Goal: Find specific page/section: Find specific page/section

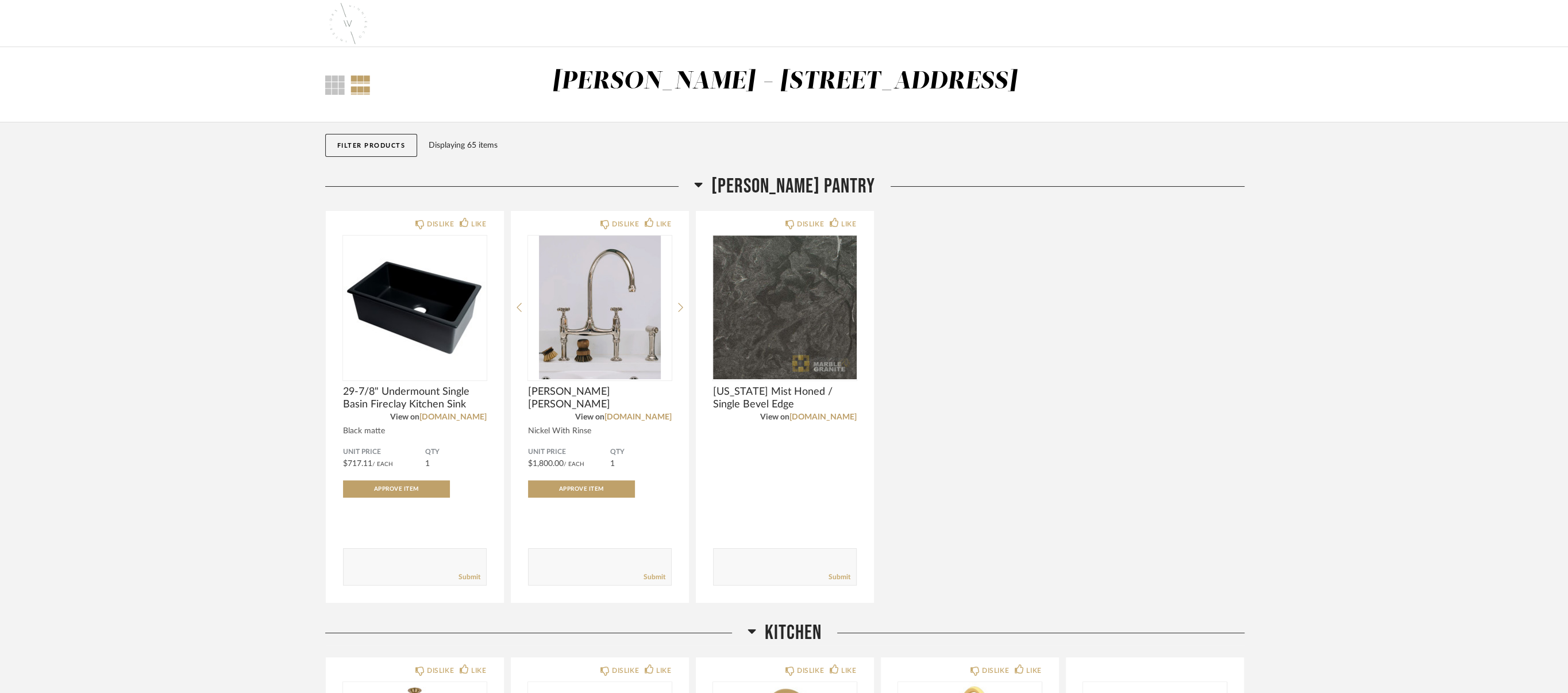
click at [354, 84] on div at bounding box center [360, 84] width 20 height 19
click at [323, 84] on div "Thumbnail View Full View" at bounding box center [394, 84] width 156 height 19
click at [330, 84] on div at bounding box center [335, 84] width 19 height 19
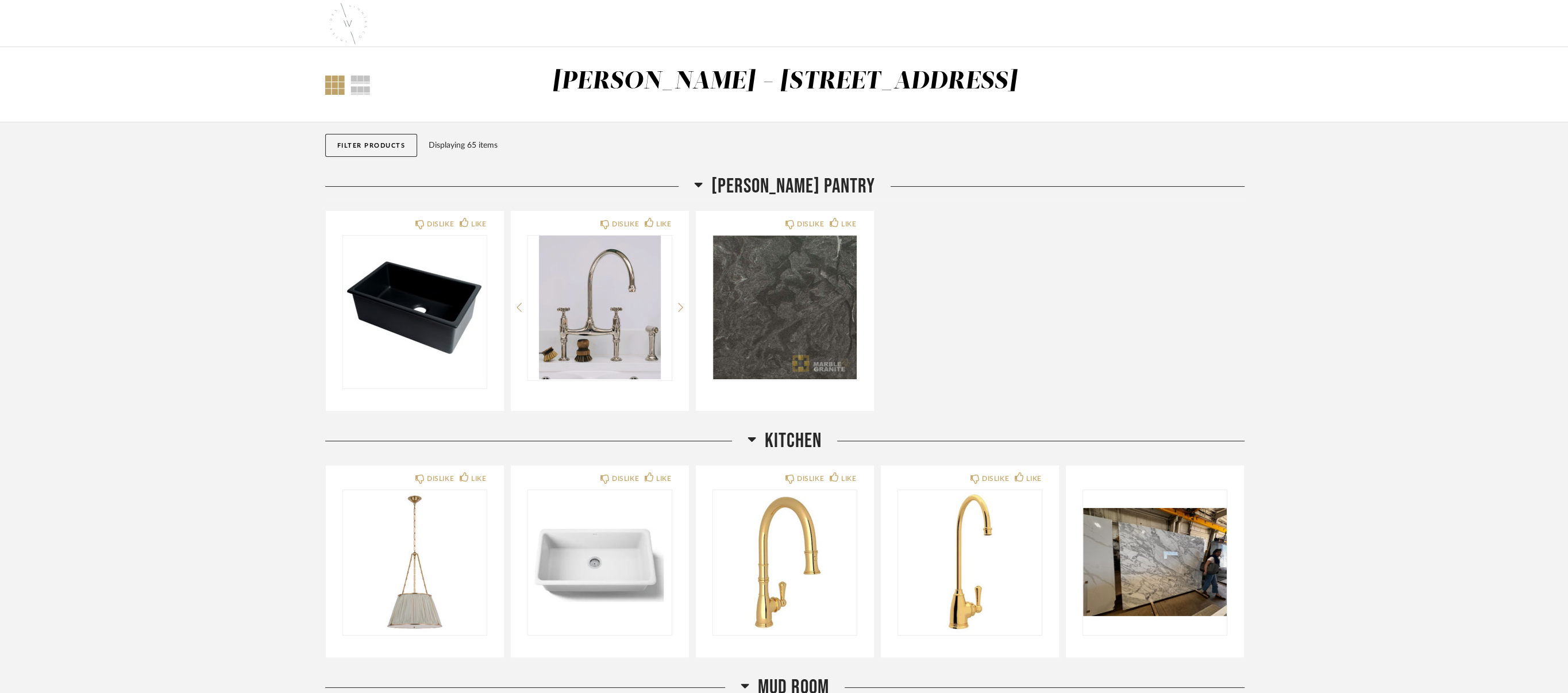
click at [404, 138] on button "Filter Products" at bounding box center [371, 144] width 92 height 23
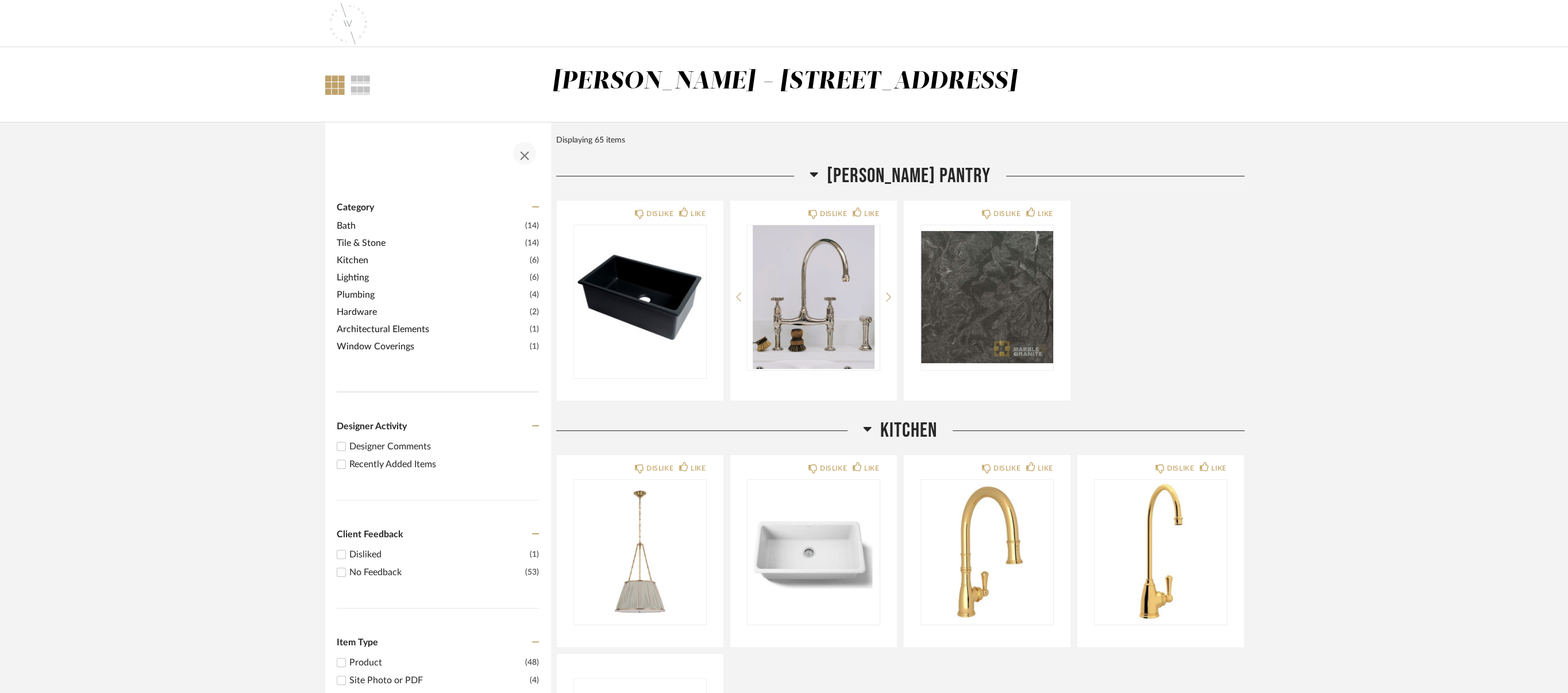
click at [517, 150] on span "button" at bounding box center [525, 154] width 27 height 27
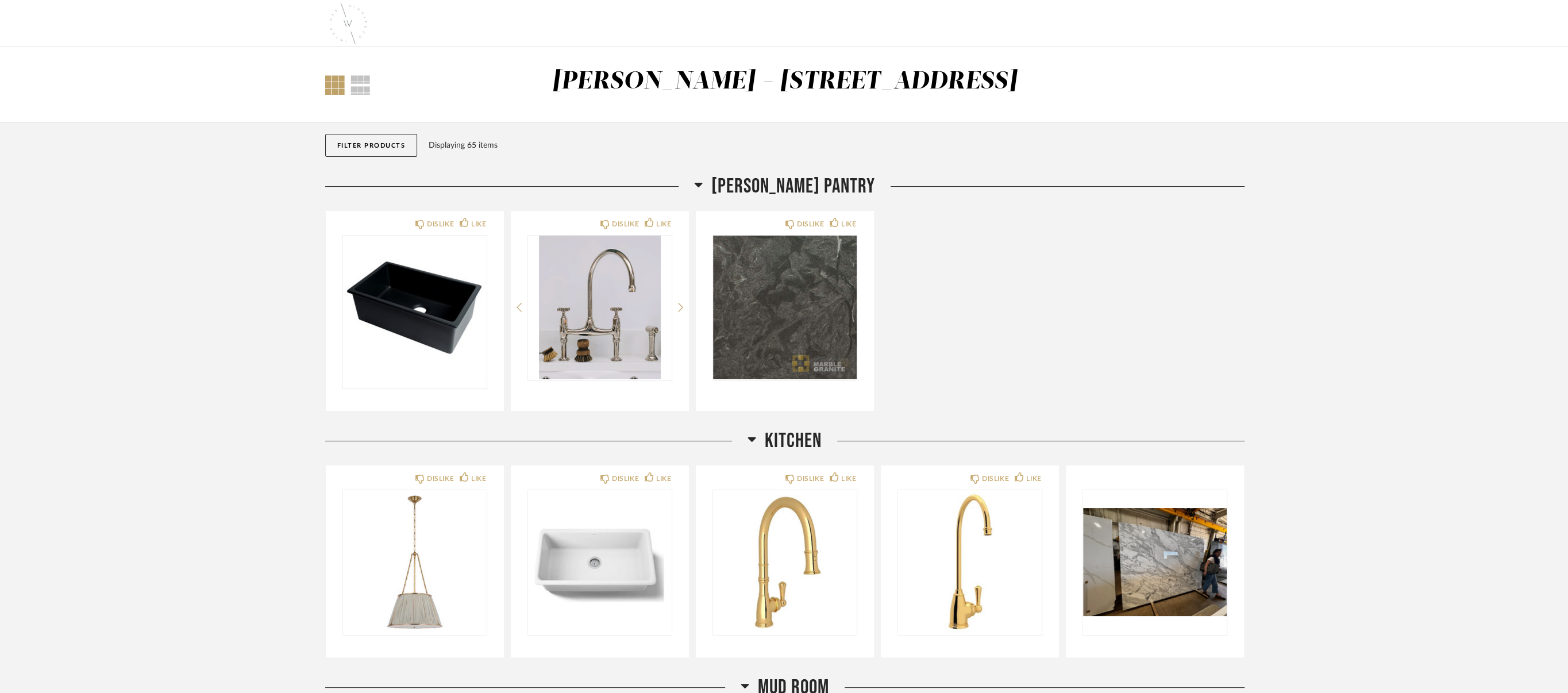
click at [703, 186] on icon at bounding box center [699, 185] width 8 height 5
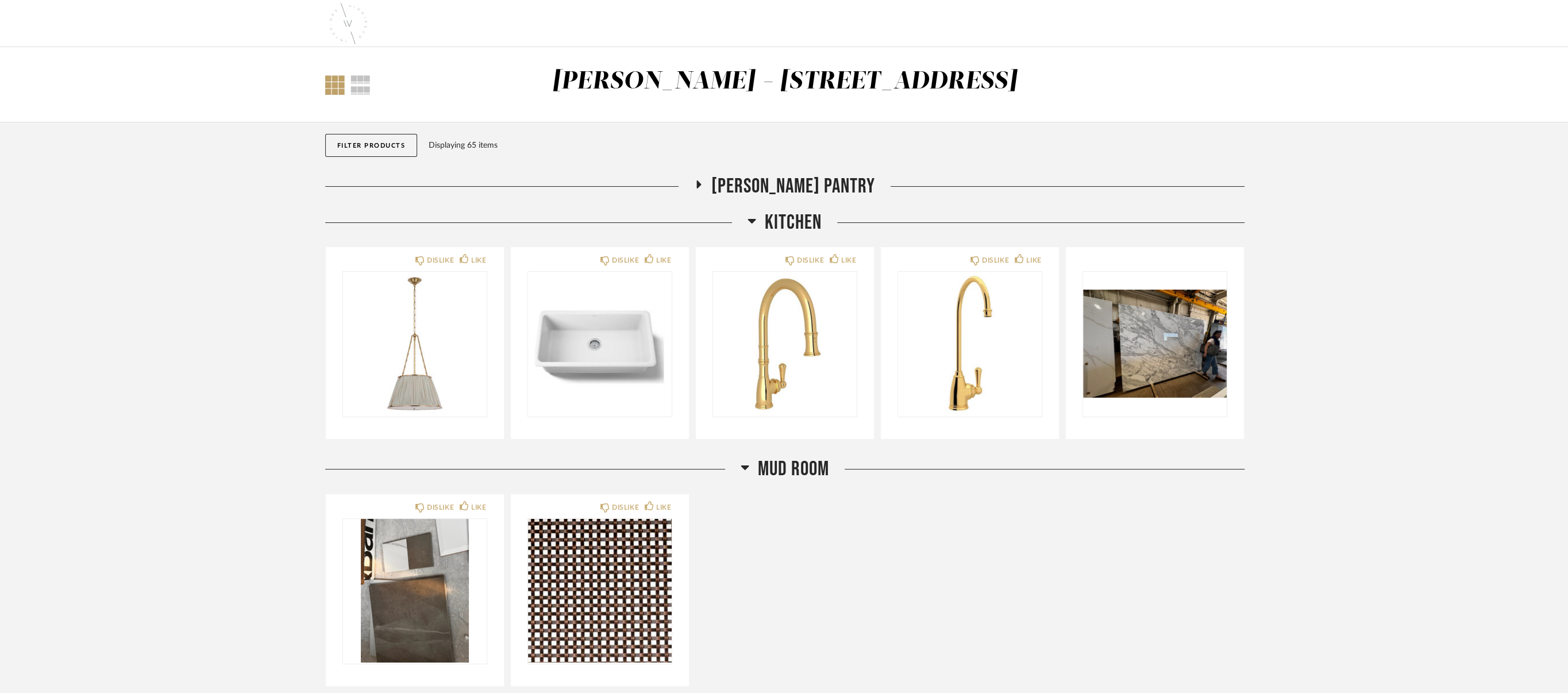
click at [701, 186] on icon at bounding box center [699, 184] width 5 height 8
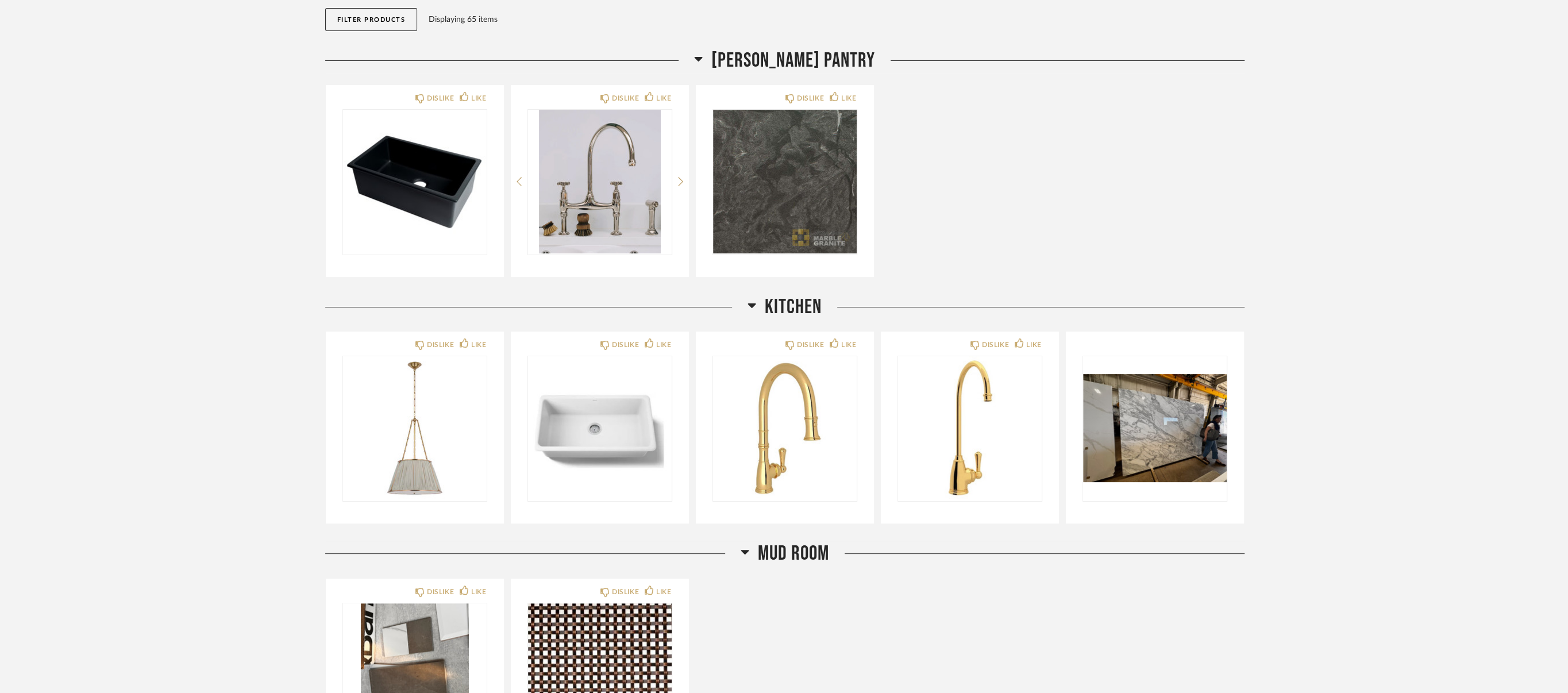
scroll to position [114, 0]
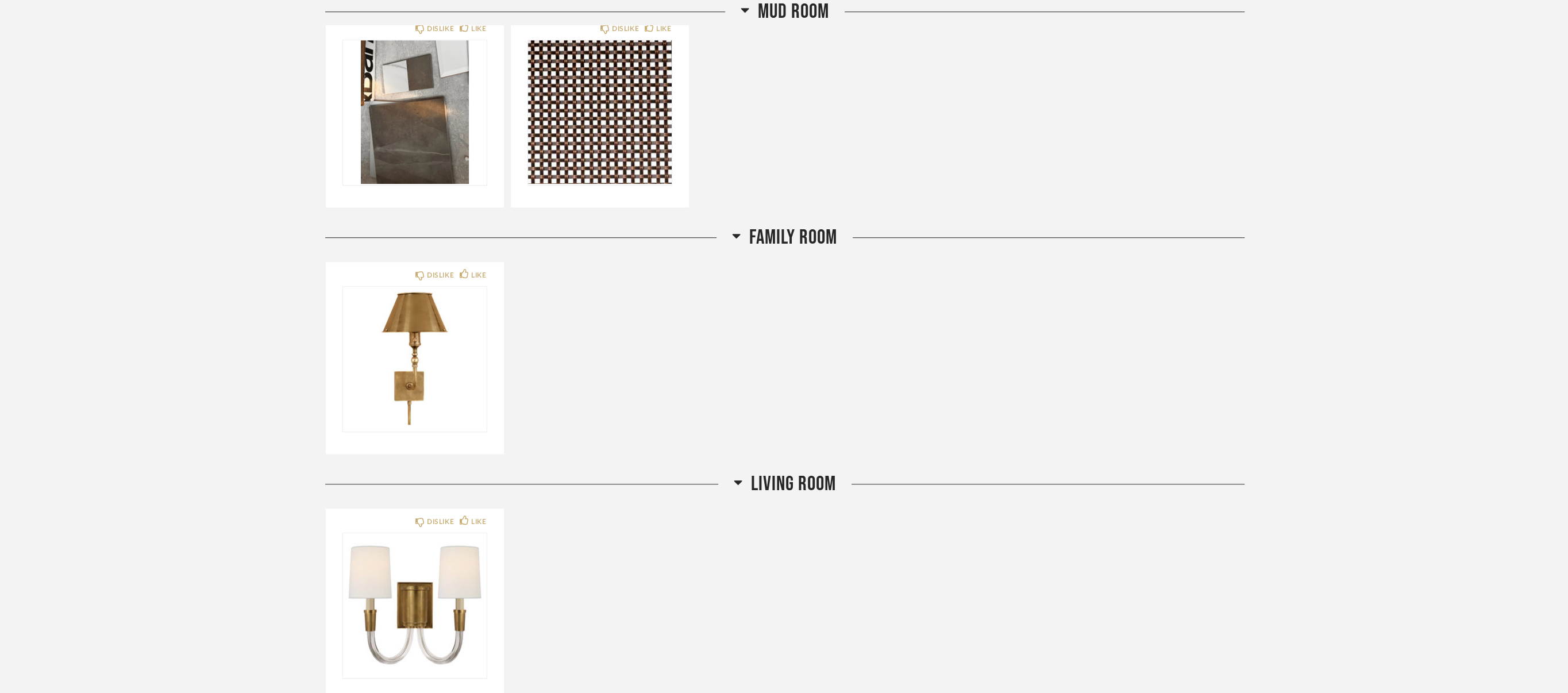
scroll to position [574, 0]
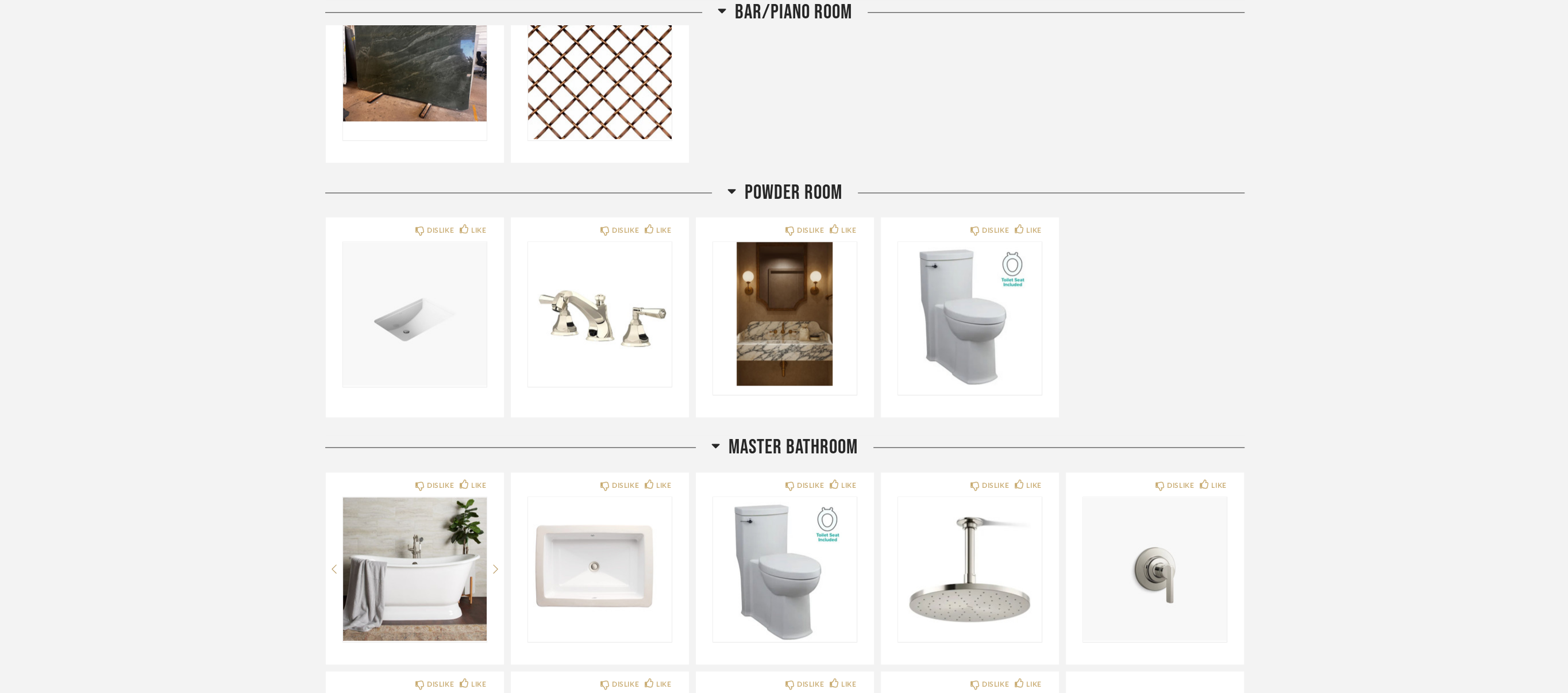
scroll to position [1494, 0]
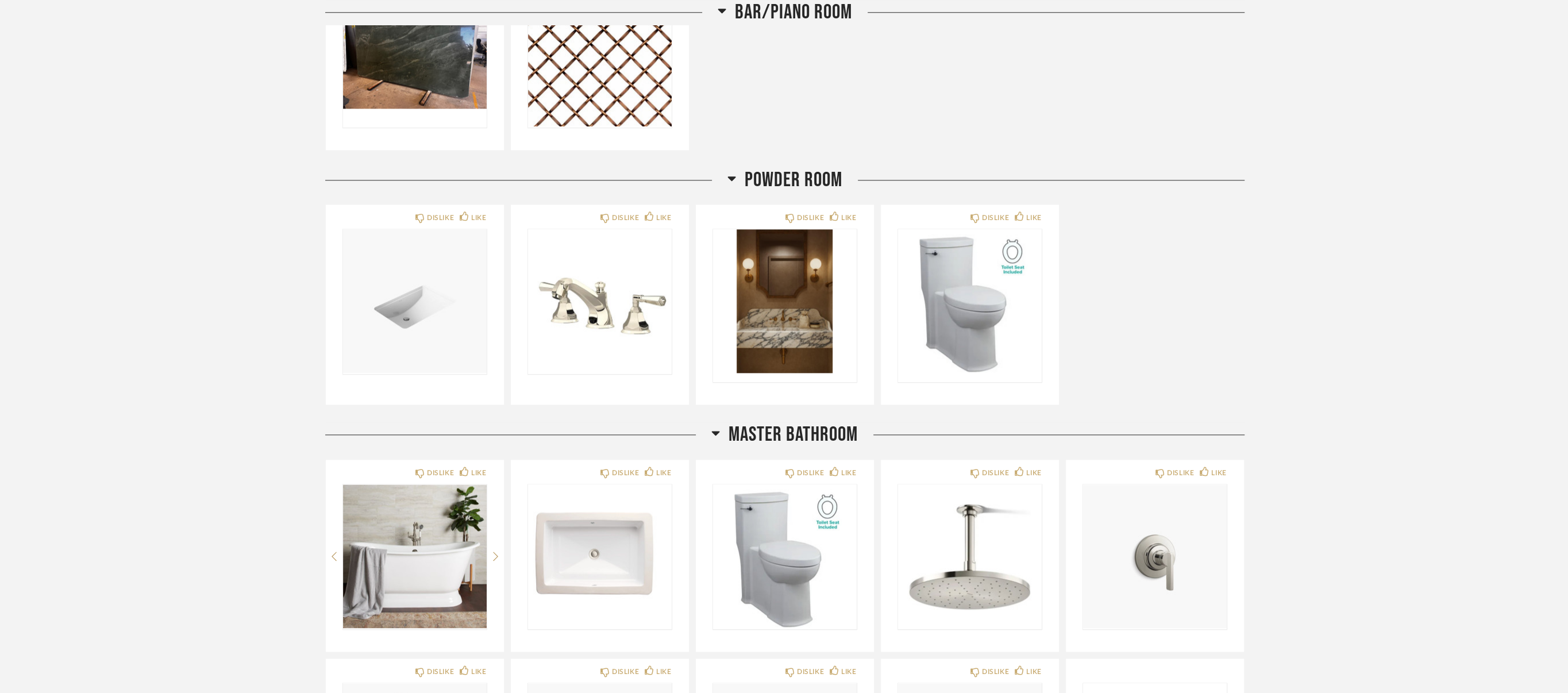
click at [1527, 644] on div "Thumbnail View Full View [PERSON_NAME] - [STREET_ADDRESS] Filter Items Category…" at bounding box center [784, 582] width 1568 height 4057
click at [1348, 124] on div "Thumbnail View Full View [PERSON_NAME] - [STREET_ADDRESS] Filter Items Category…" at bounding box center [784, 591] width 1568 height 4074
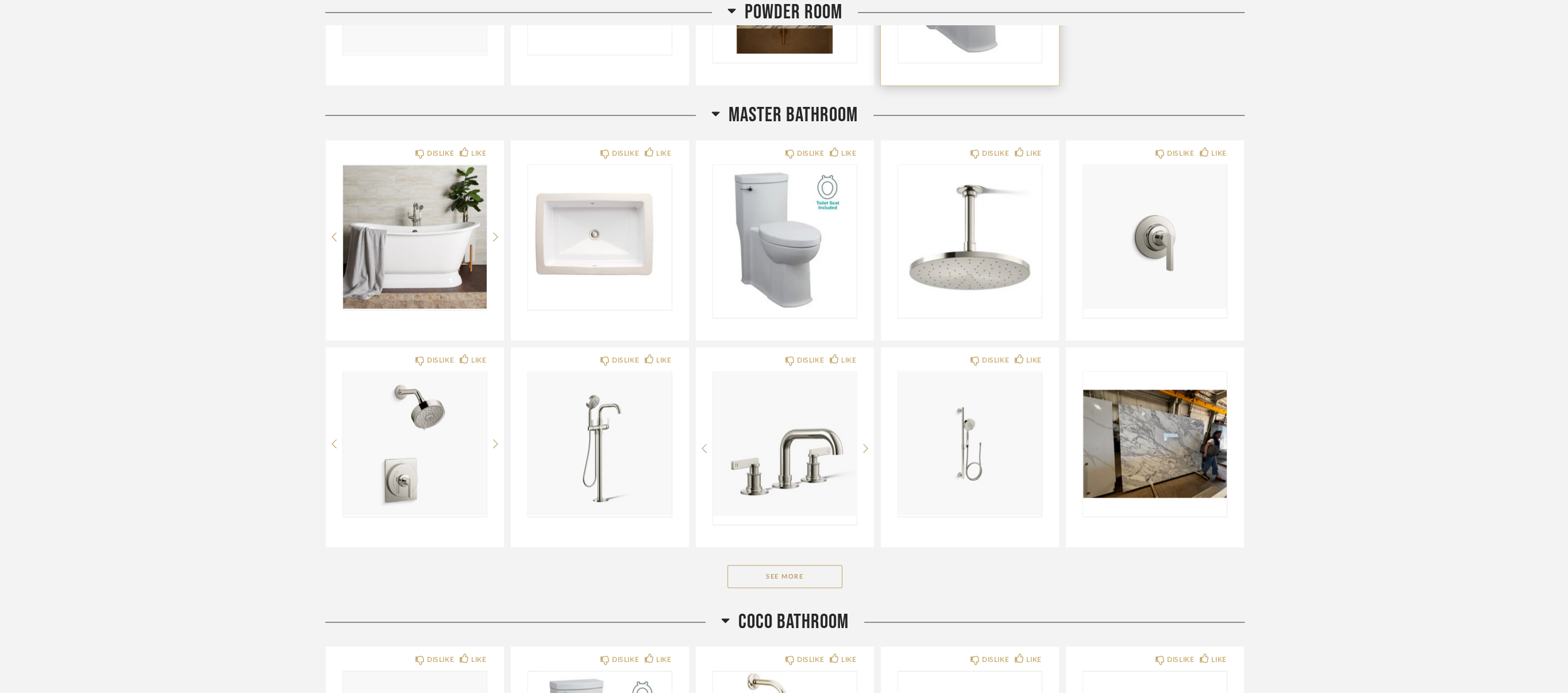
scroll to position [1838, 0]
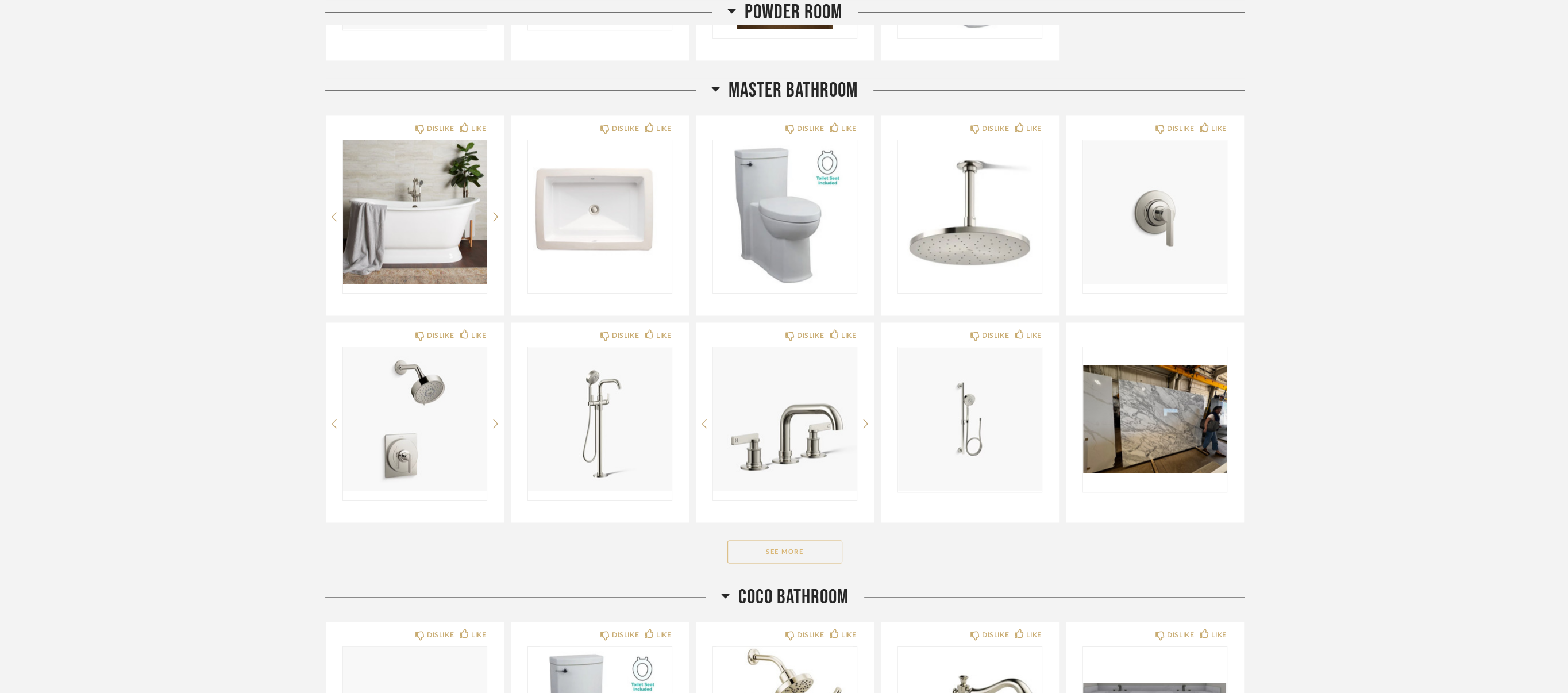
click at [753, 540] on button "See More" at bounding box center [785, 551] width 115 height 23
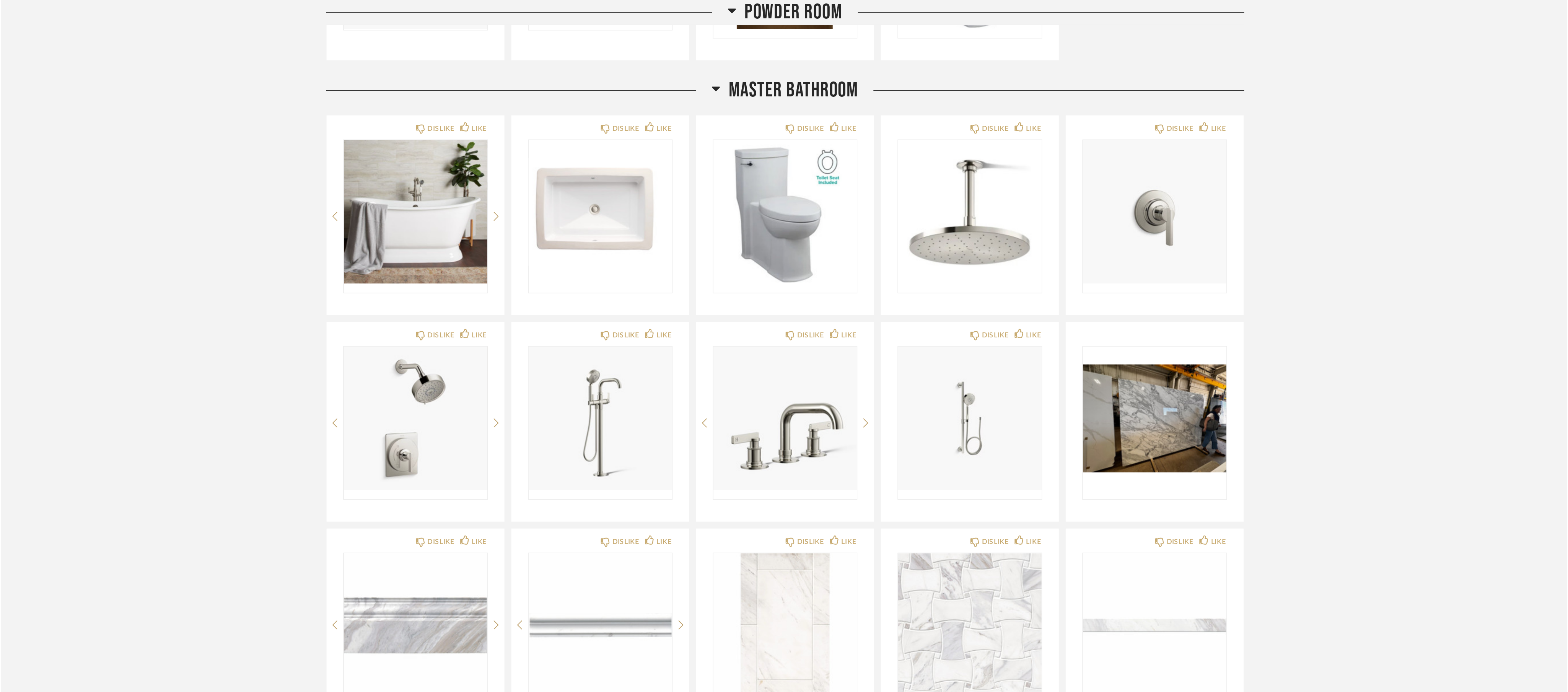
scroll to position [1224, 0]
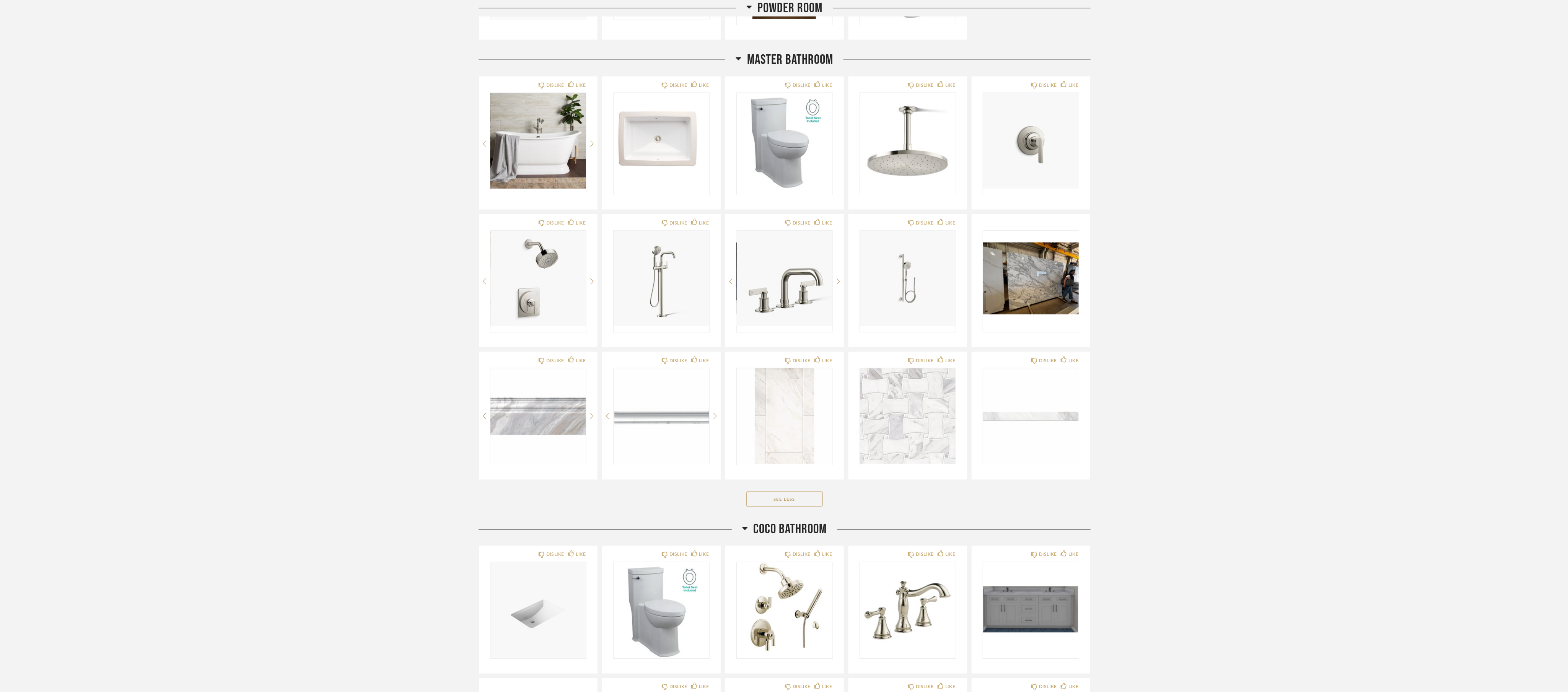
click at [1043, 318] on div "Thumbnail View Full View [PERSON_NAME] - [STREET_ADDRESS] Filter Items Category…" at bounding box center [784, 234] width 1568 height 2854
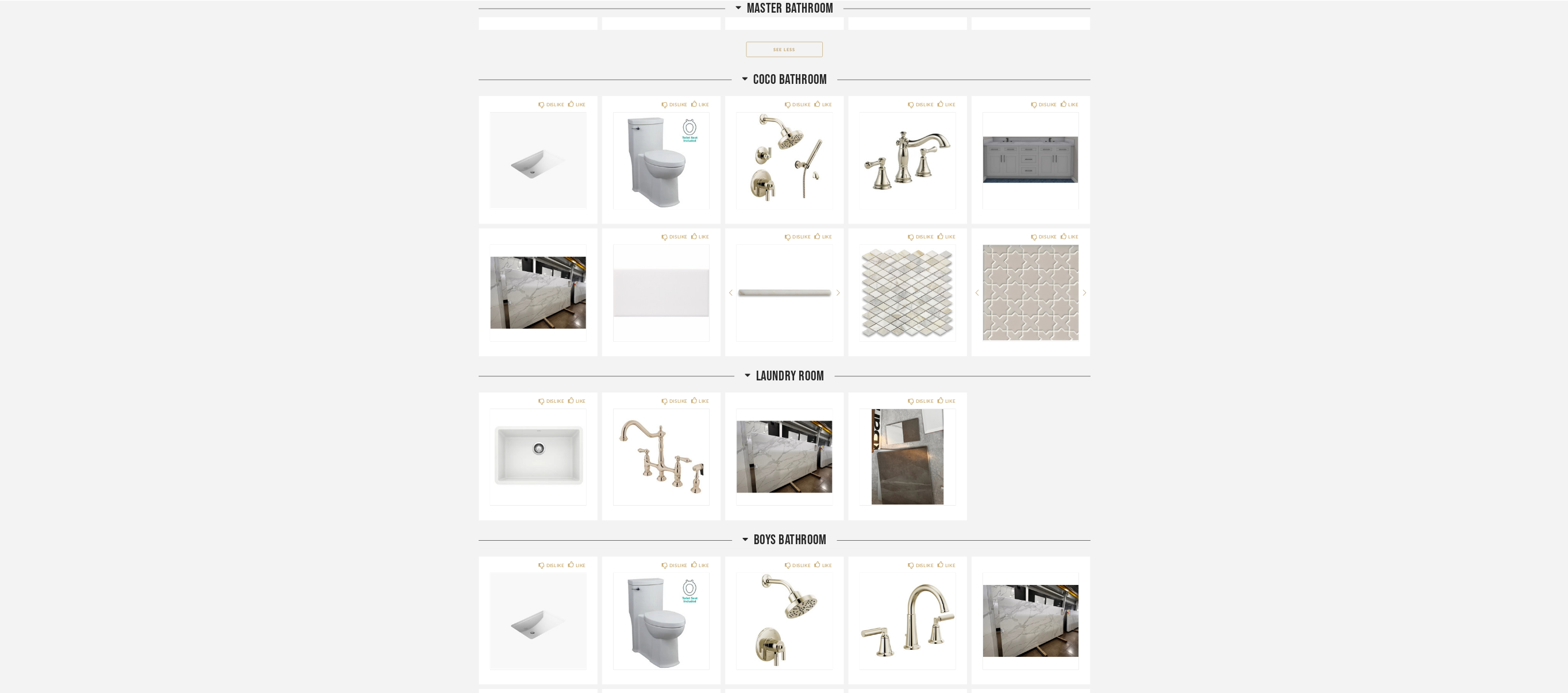
scroll to position [2528, 0]
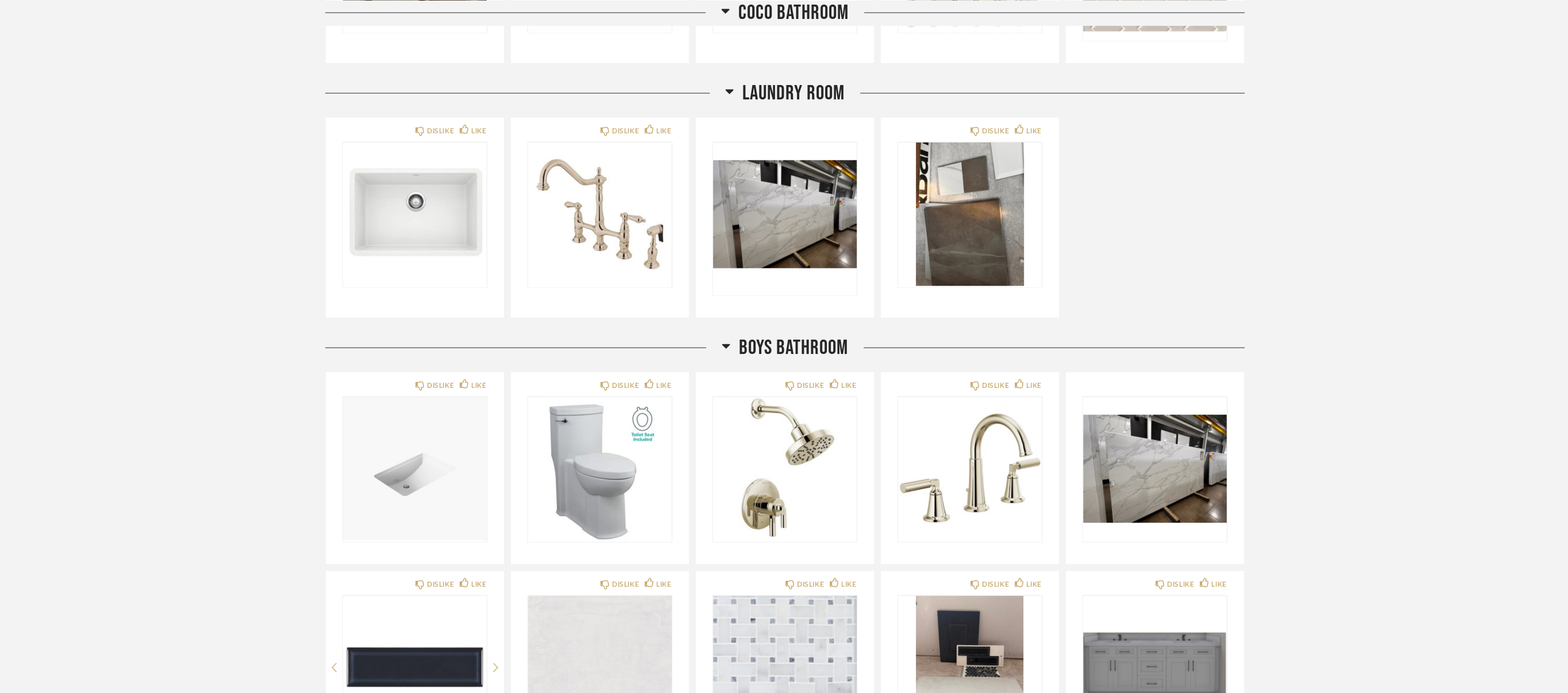
scroll to position [2988, 0]
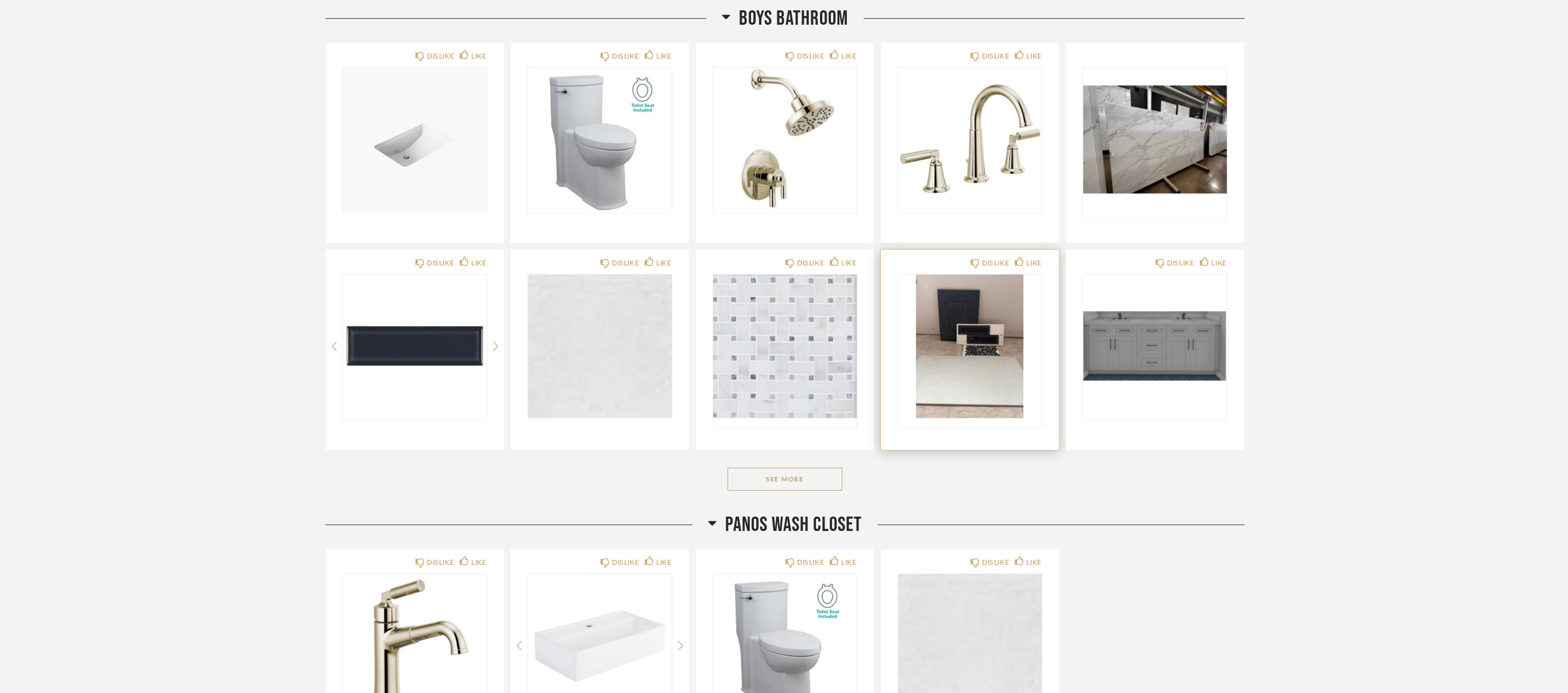
scroll to position [3332, 0]
click at [816, 473] on button "See More" at bounding box center [785, 477] width 115 height 23
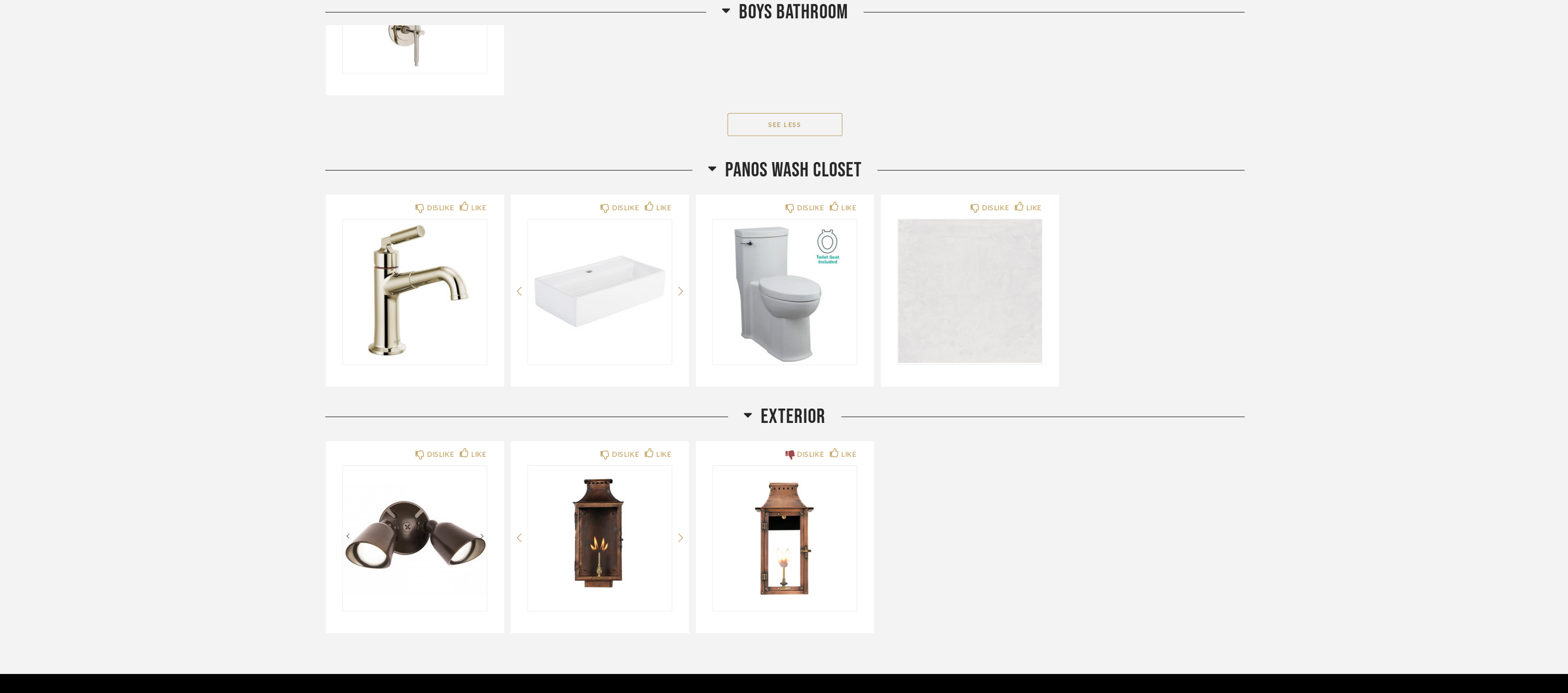
scroll to position [3907, 0]
